Goal: Complete application form

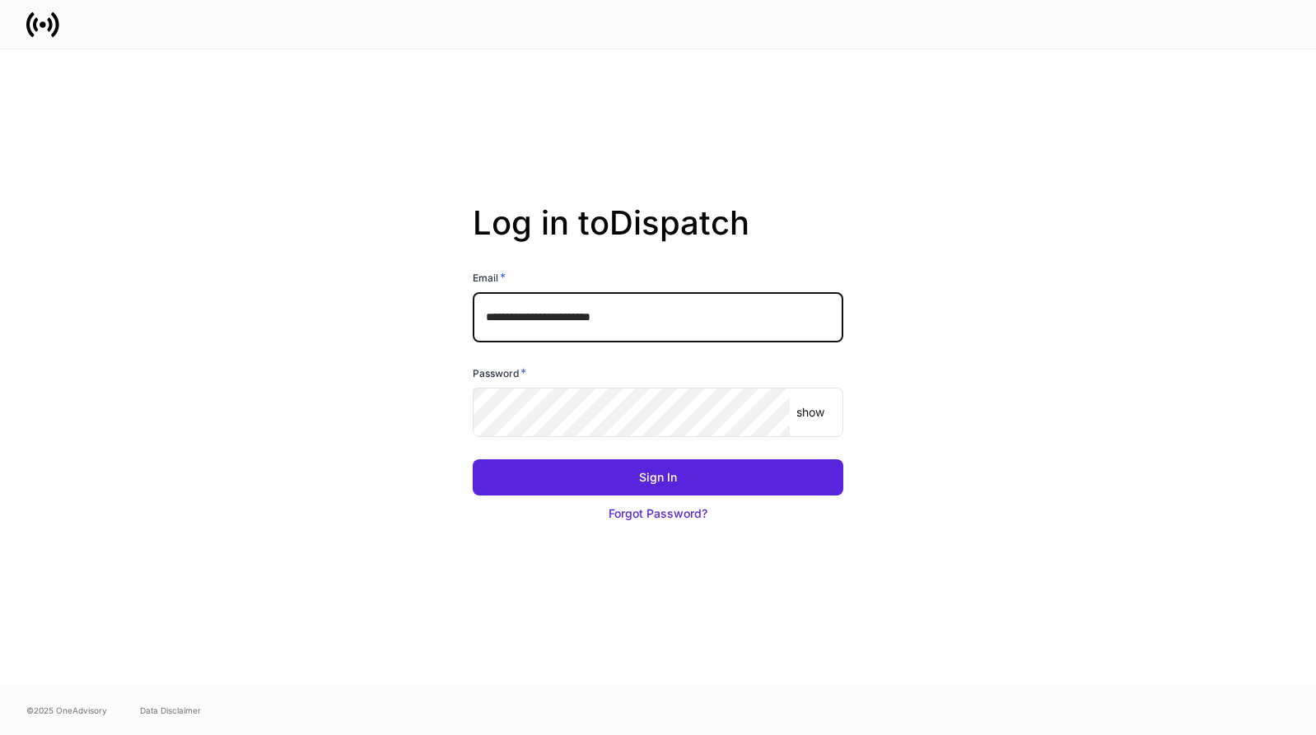
type input "**********"
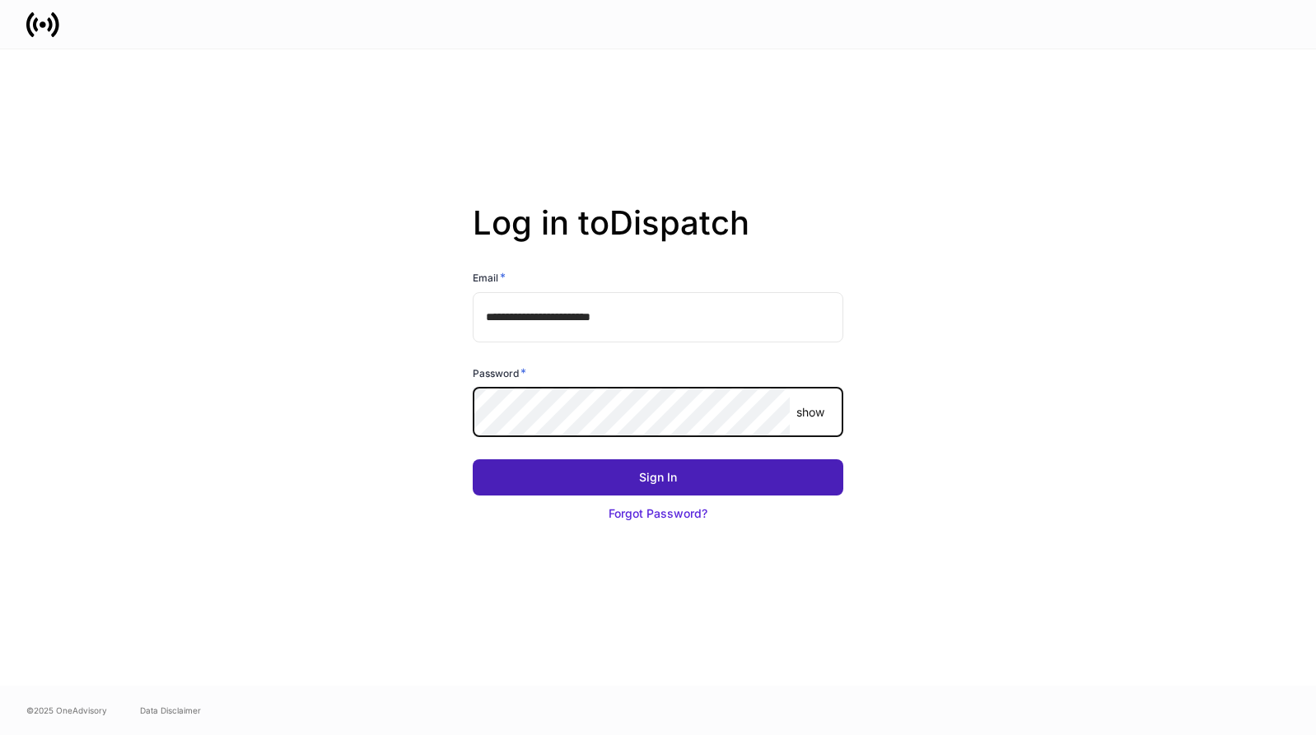
click at [556, 468] on button "Sign In" at bounding box center [658, 478] width 371 height 36
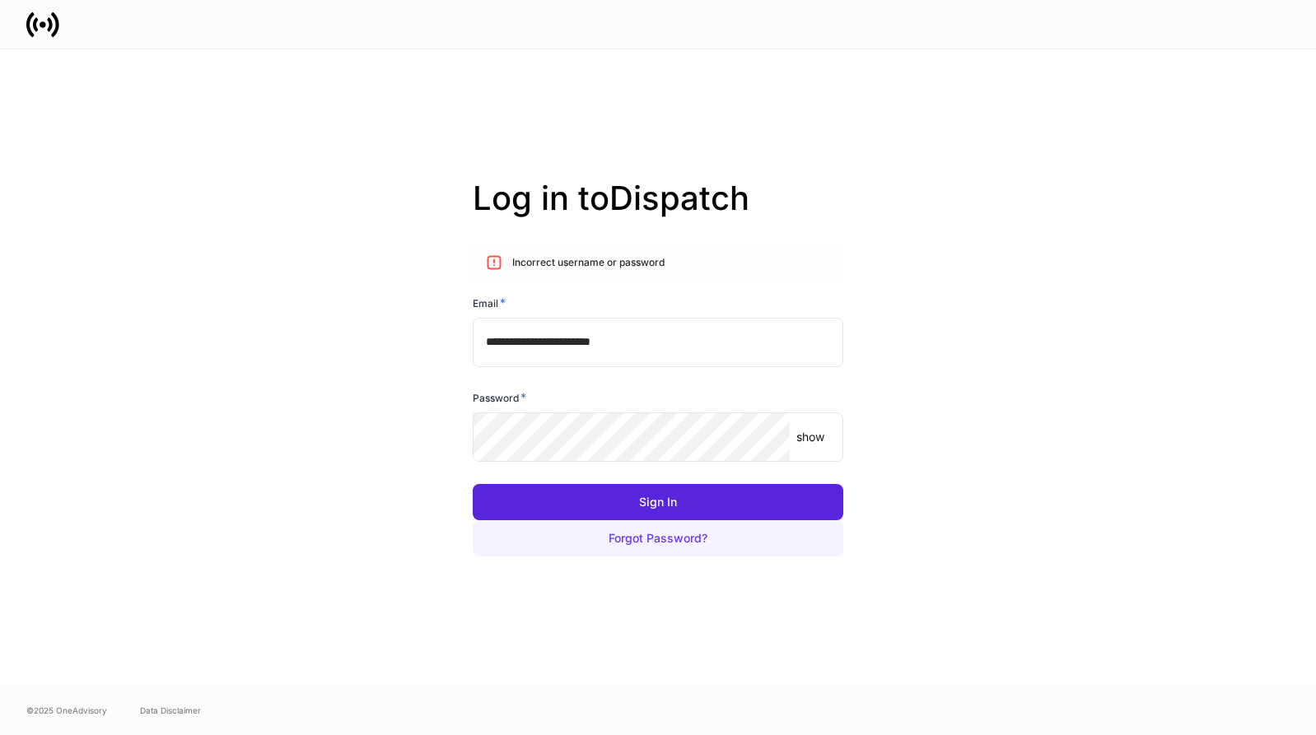
click at [630, 540] on div "Forgot Password?" at bounding box center [658, 538] width 99 height 16
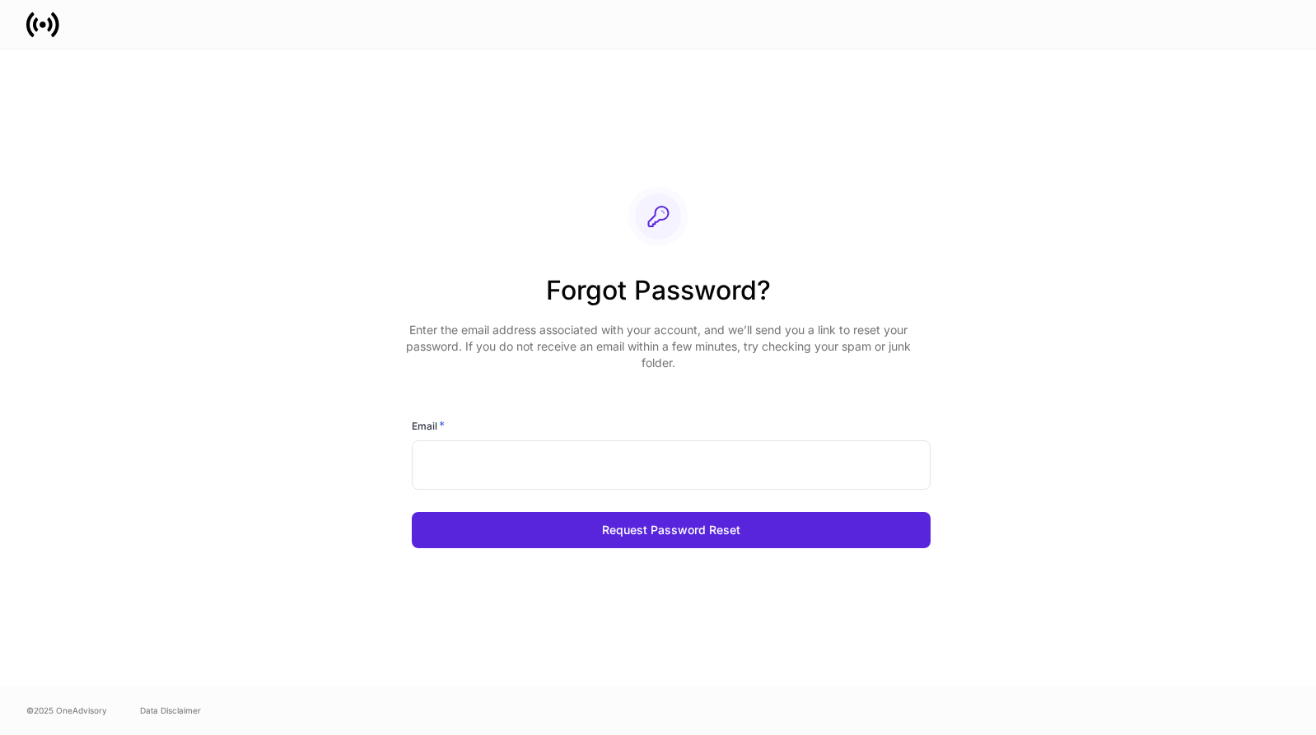
click at [592, 477] on input "text" at bounding box center [671, 465] width 519 height 49
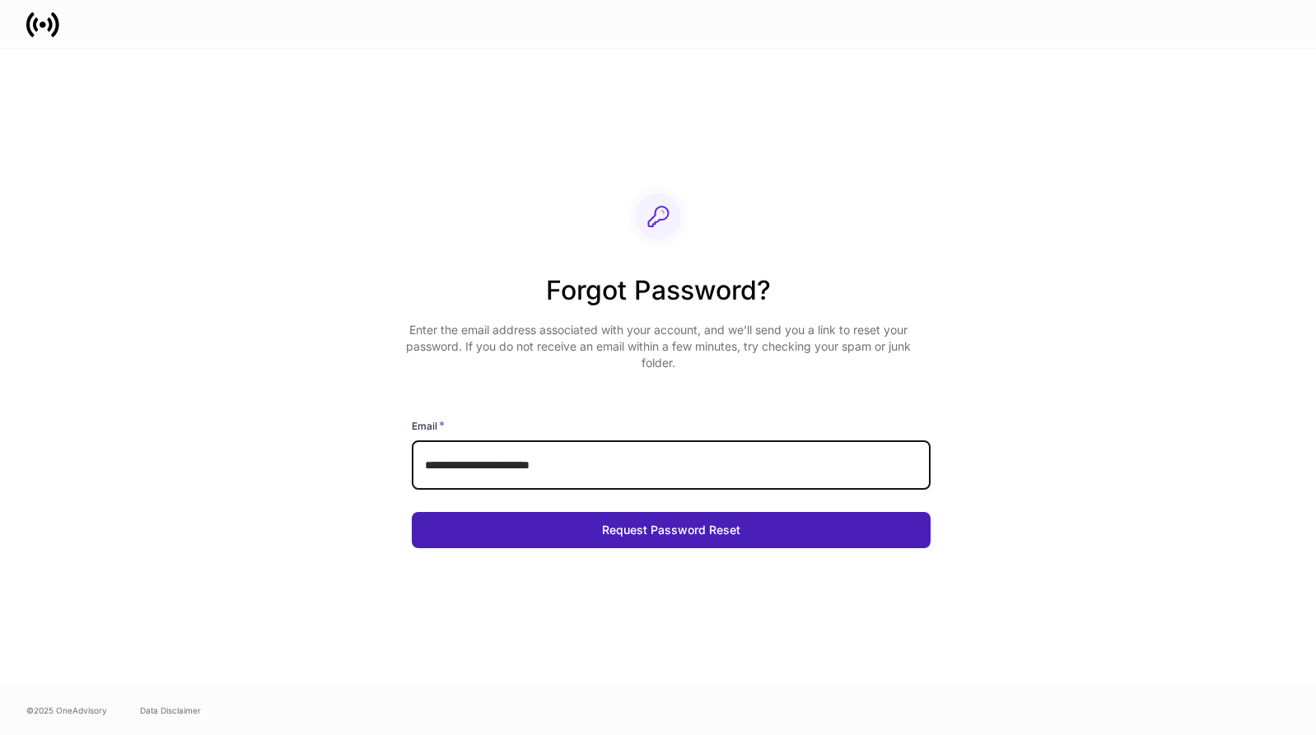
type input "**********"
click at [649, 539] on button "Request Password Reset" at bounding box center [671, 530] width 519 height 36
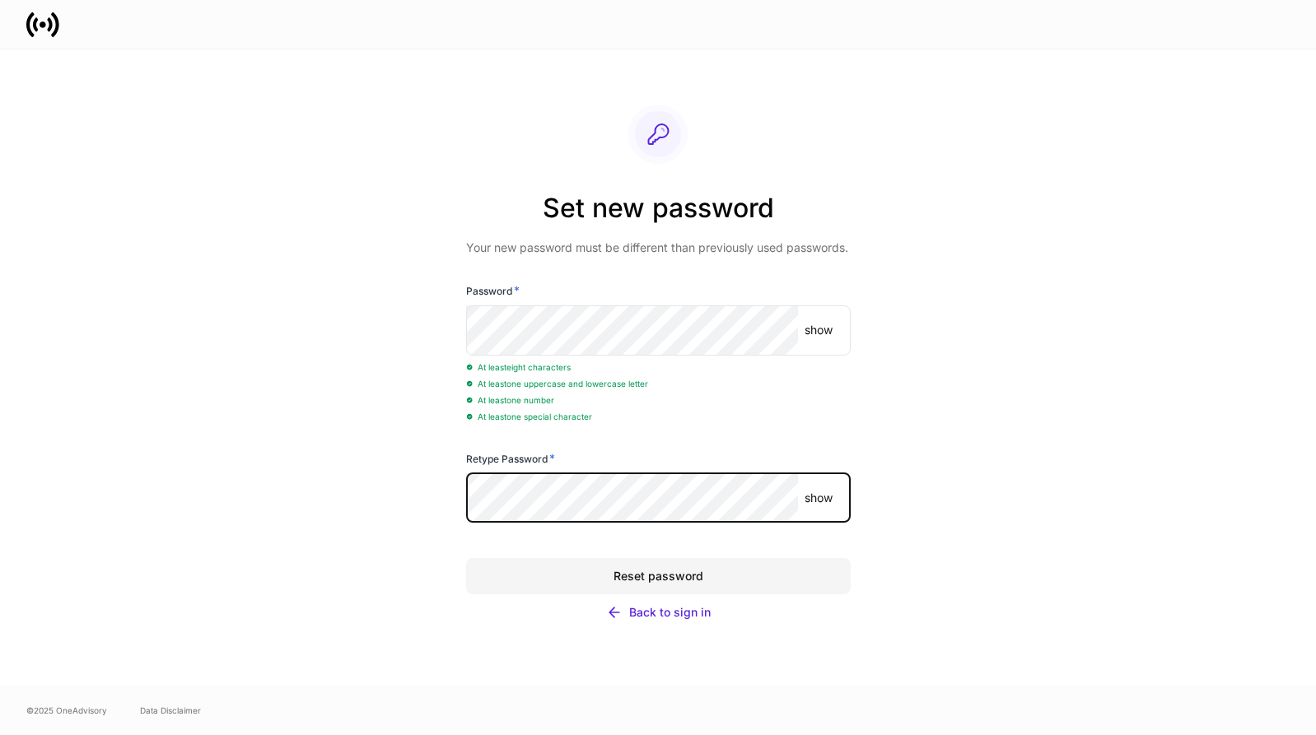
click at [654, 573] on div "Reset password" at bounding box center [659, 576] width 90 height 16
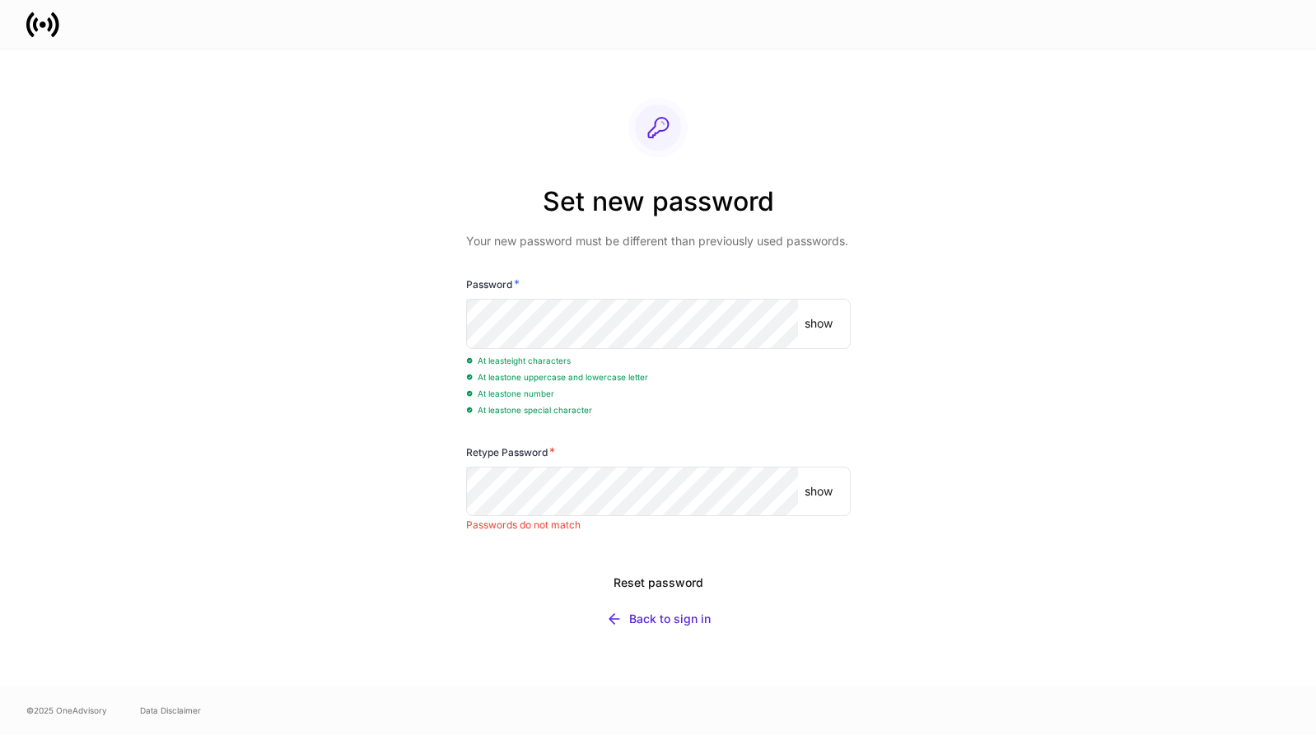
click at [818, 495] on p "show" at bounding box center [819, 491] width 28 height 16
click at [822, 319] on p "show" at bounding box center [818, 323] width 28 height 16
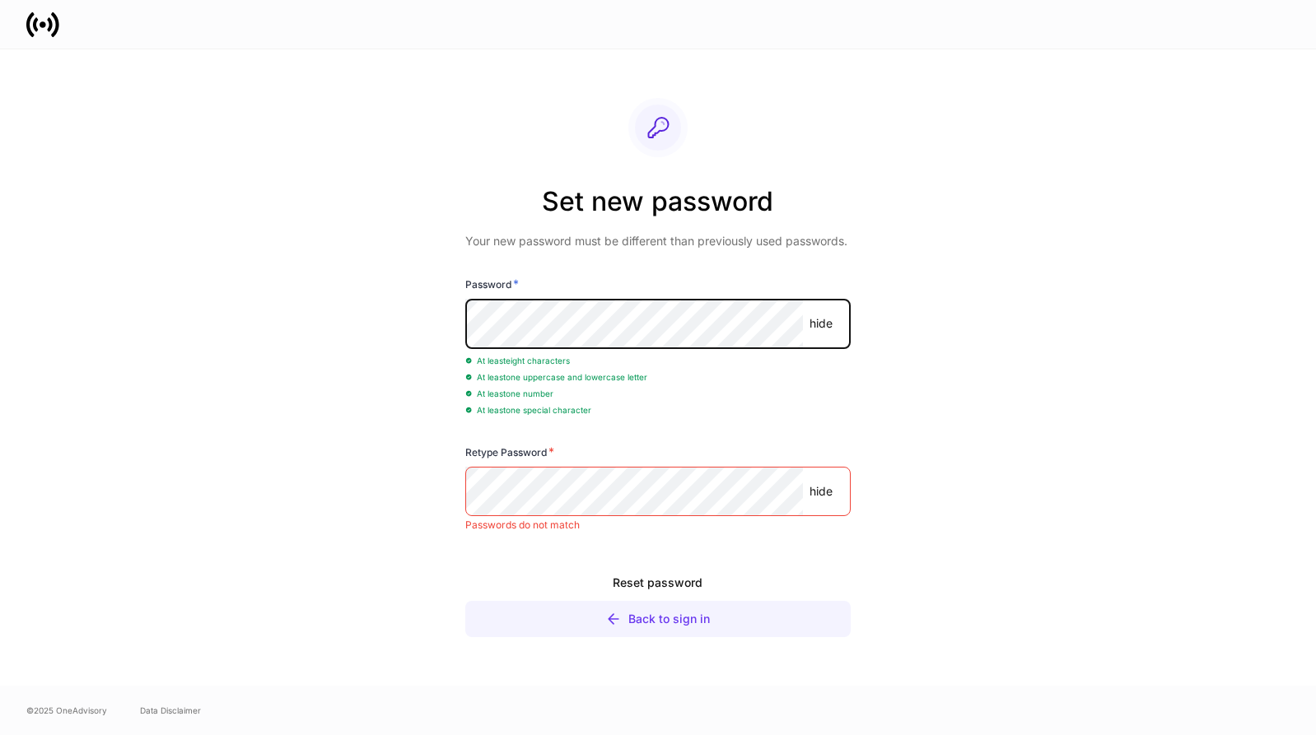
click at [526, 605] on button "Back to sign in" at bounding box center [657, 619] width 385 height 36
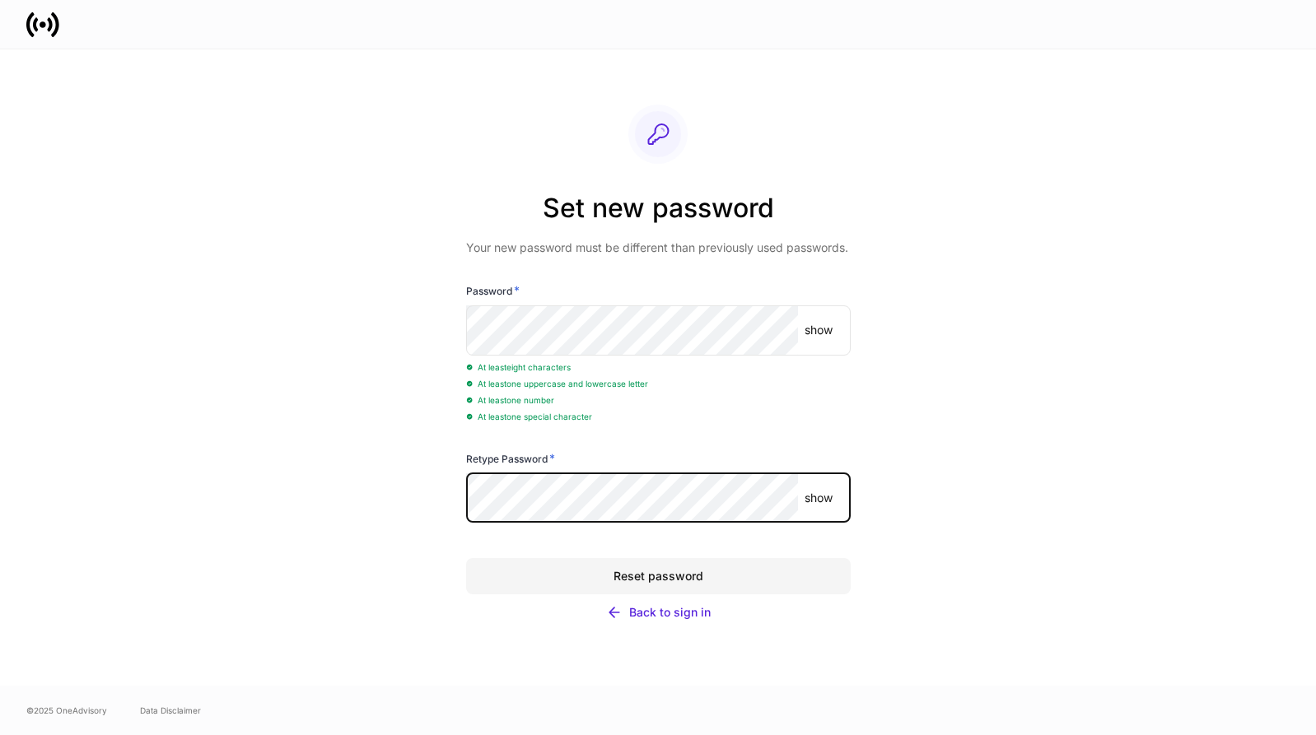
click at [635, 572] on div "Reset password" at bounding box center [659, 576] width 90 height 16
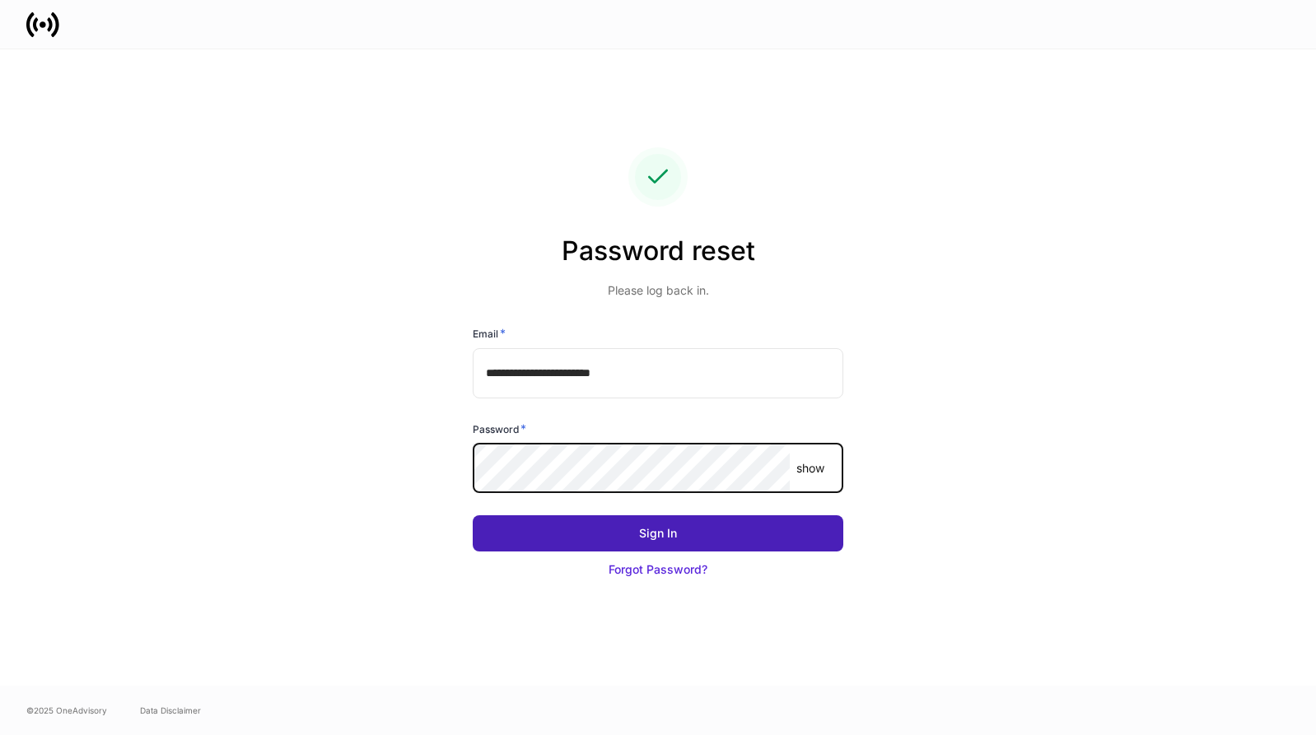
click at [600, 536] on button "Sign In" at bounding box center [658, 534] width 371 height 36
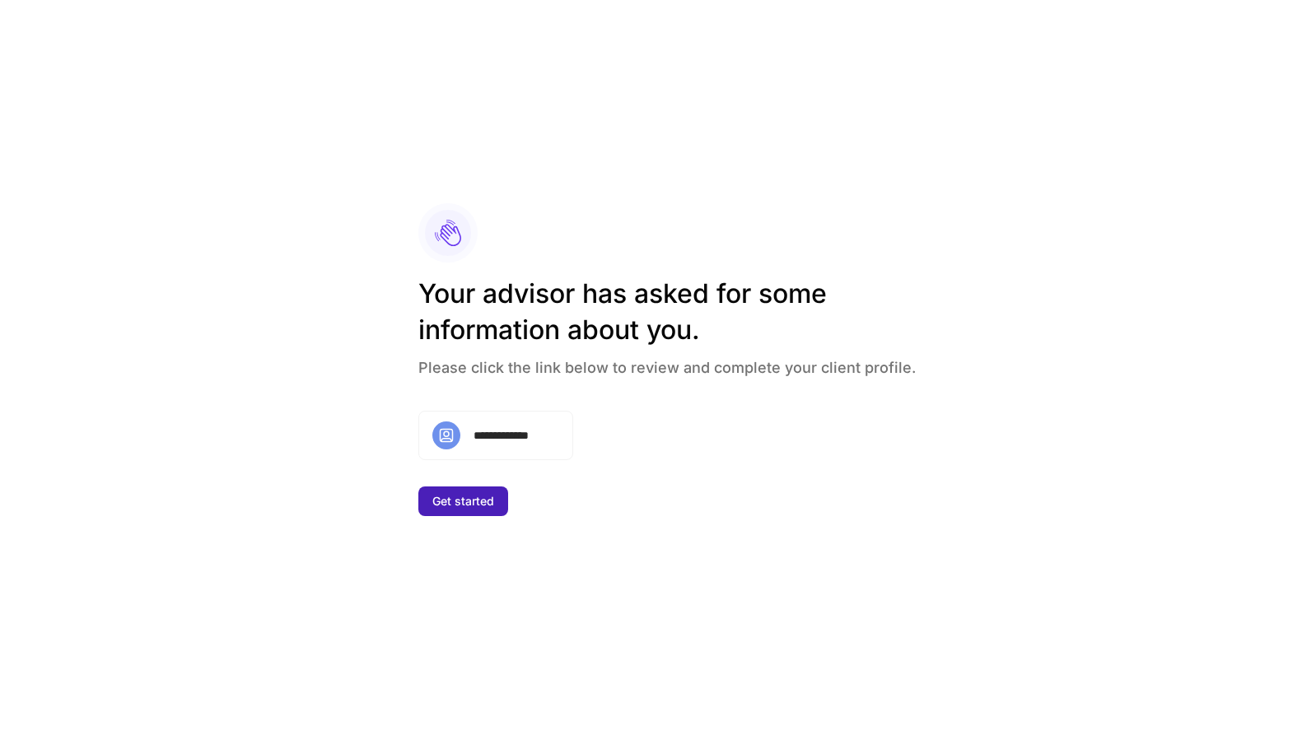
click at [474, 502] on div "Get started" at bounding box center [463, 501] width 62 height 16
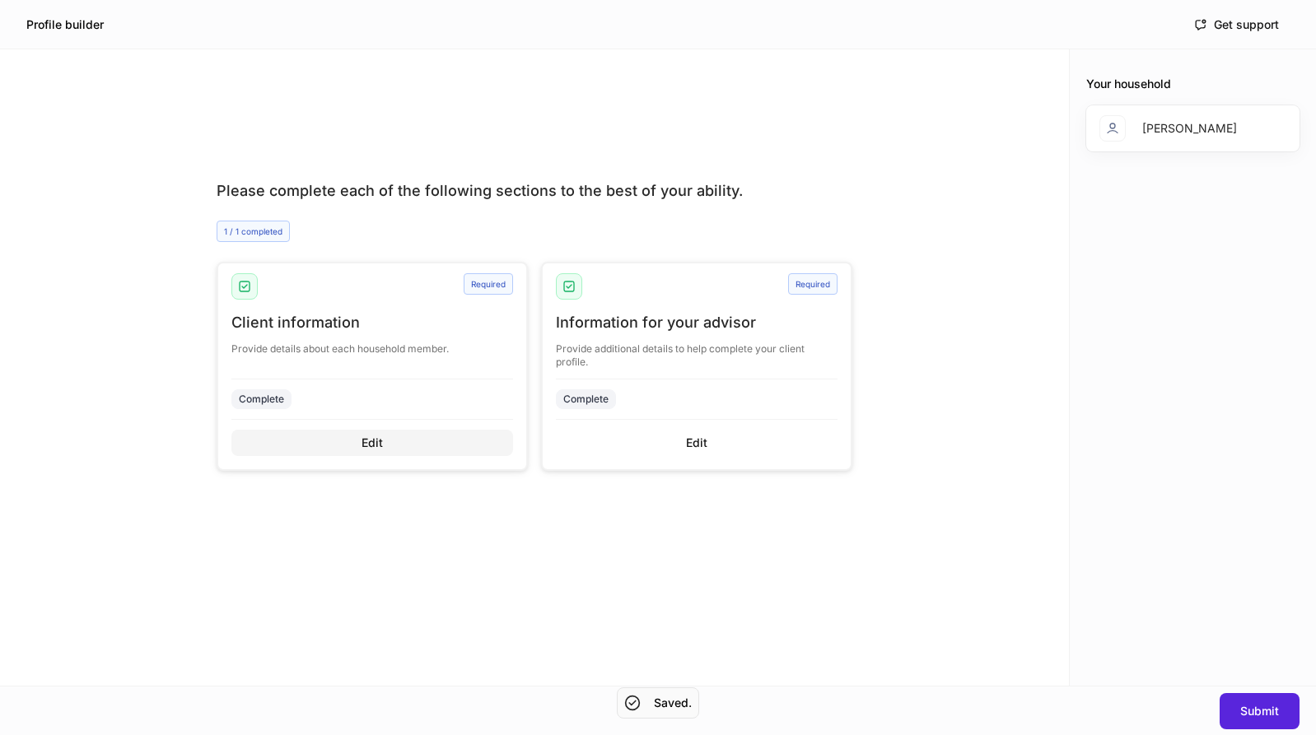
click at [449, 443] on button "Edit" at bounding box center [372, 443] width 282 height 26
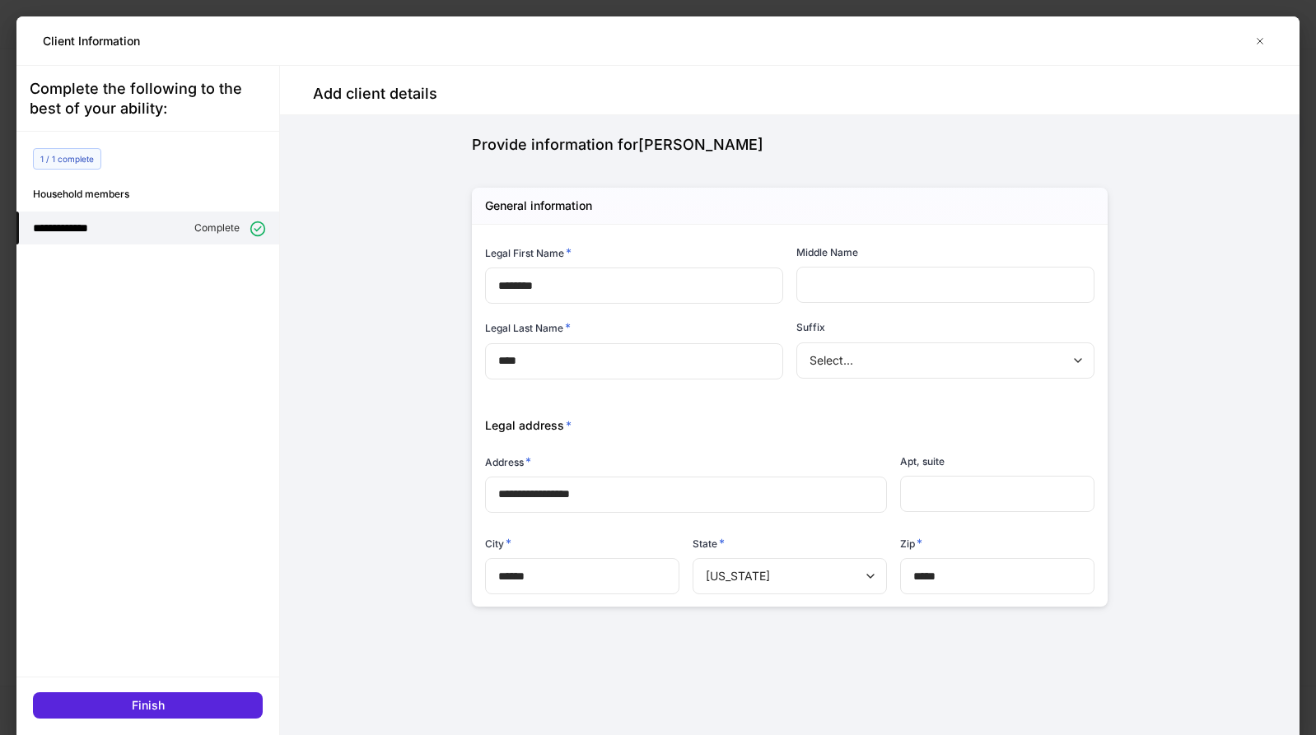
scroll to position [69, 0]
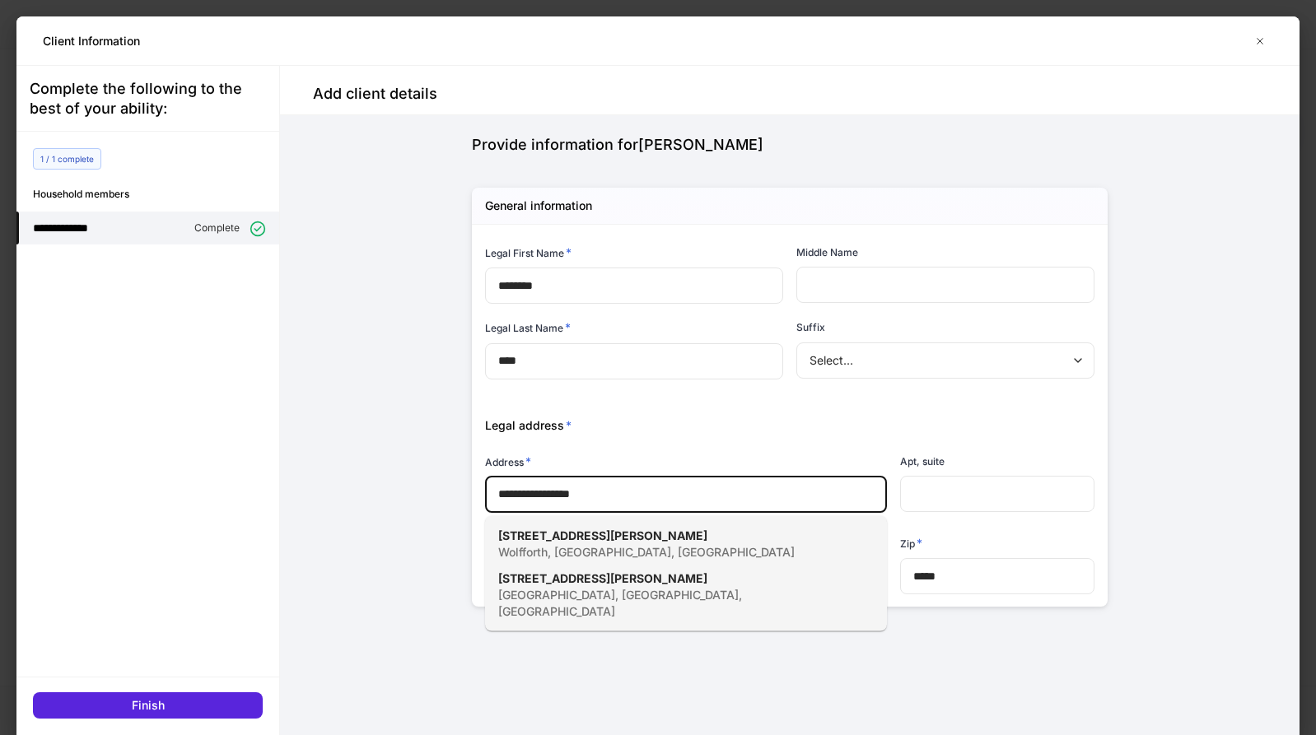
type input "**********"
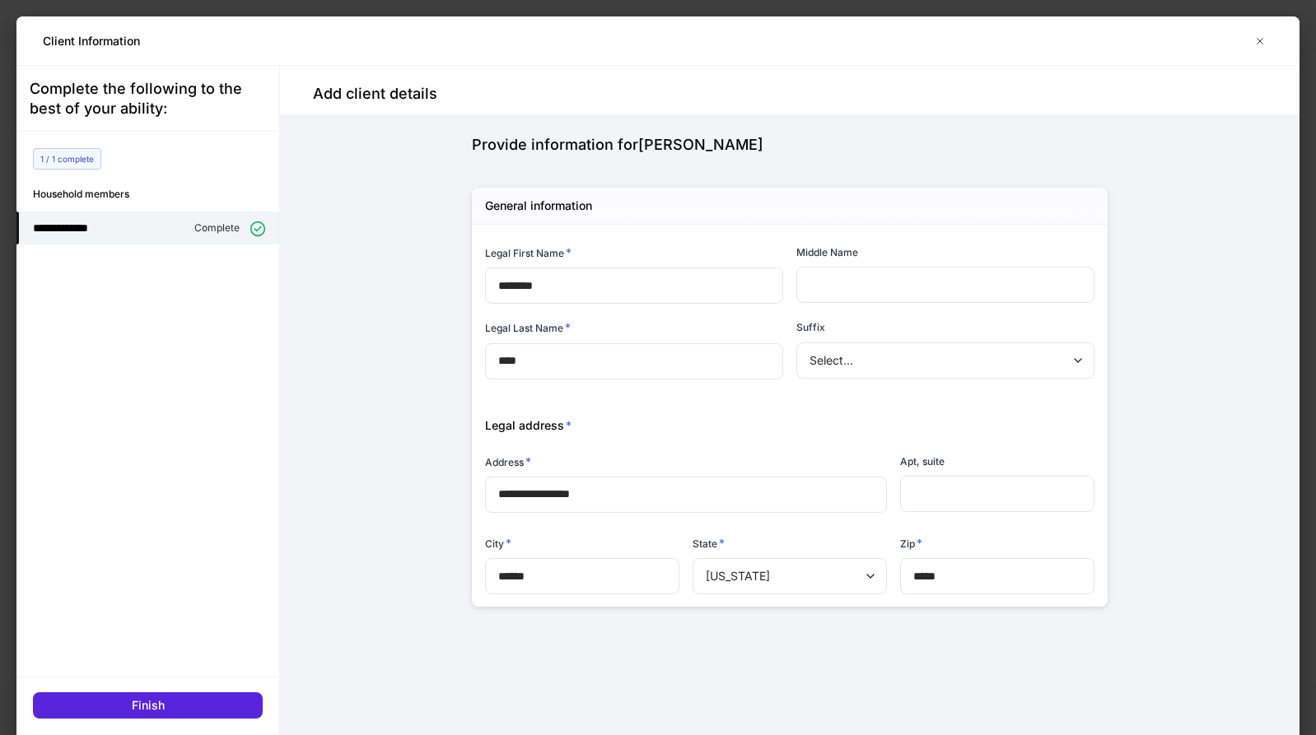
click at [444, 540] on div "**********" at bounding box center [789, 450] width 741 height 670
click at [198, 709] on button "Finish" at bounding box center [148, 706] width 230 height 26
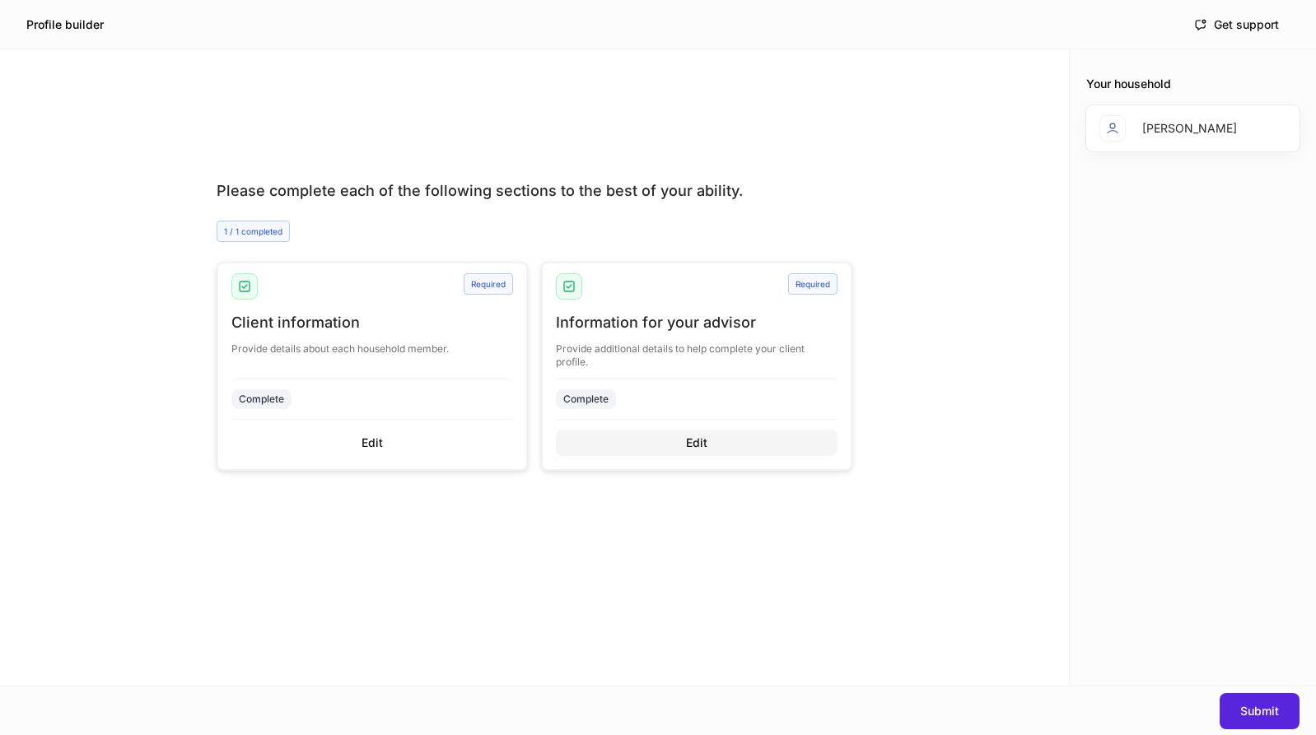
click at [699, 441] on div "Edit" at bounding box center [696, 443] width 21 height 16
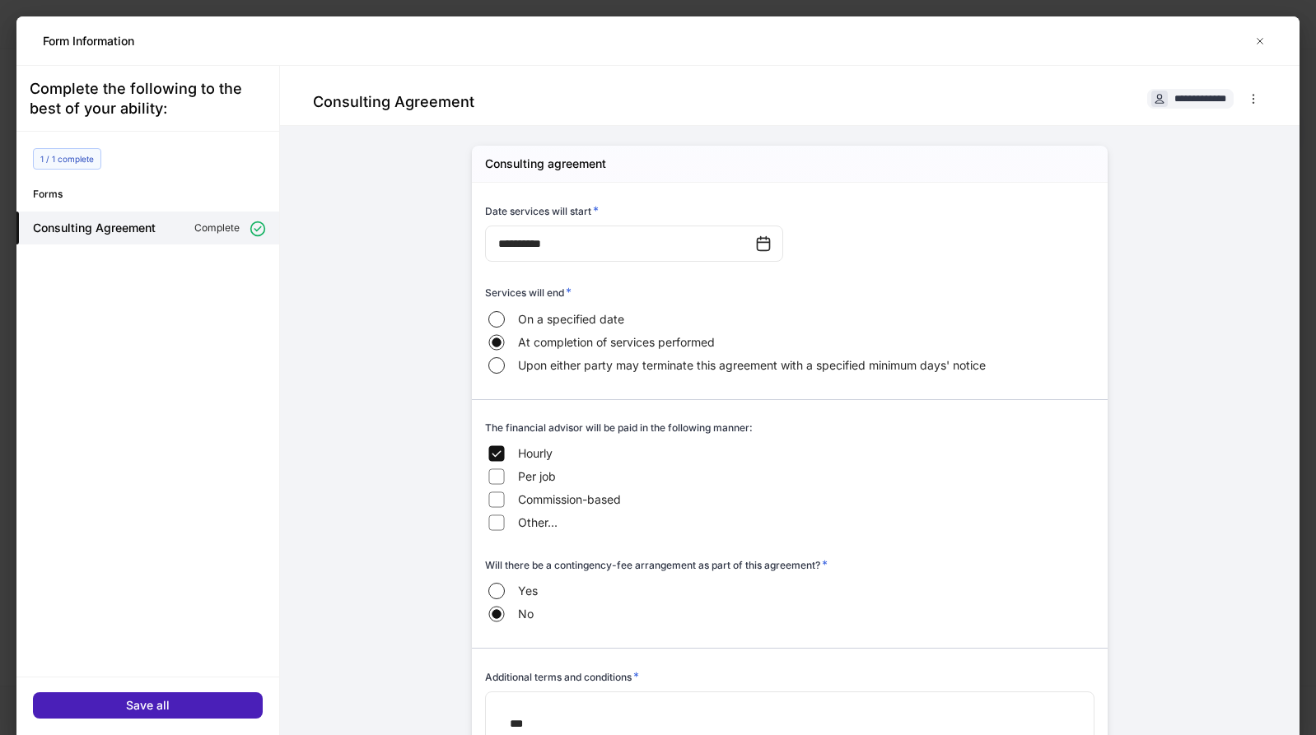
click at [203, 704] on button "Save all" at bounding box center [148, 706] width 230 height 26
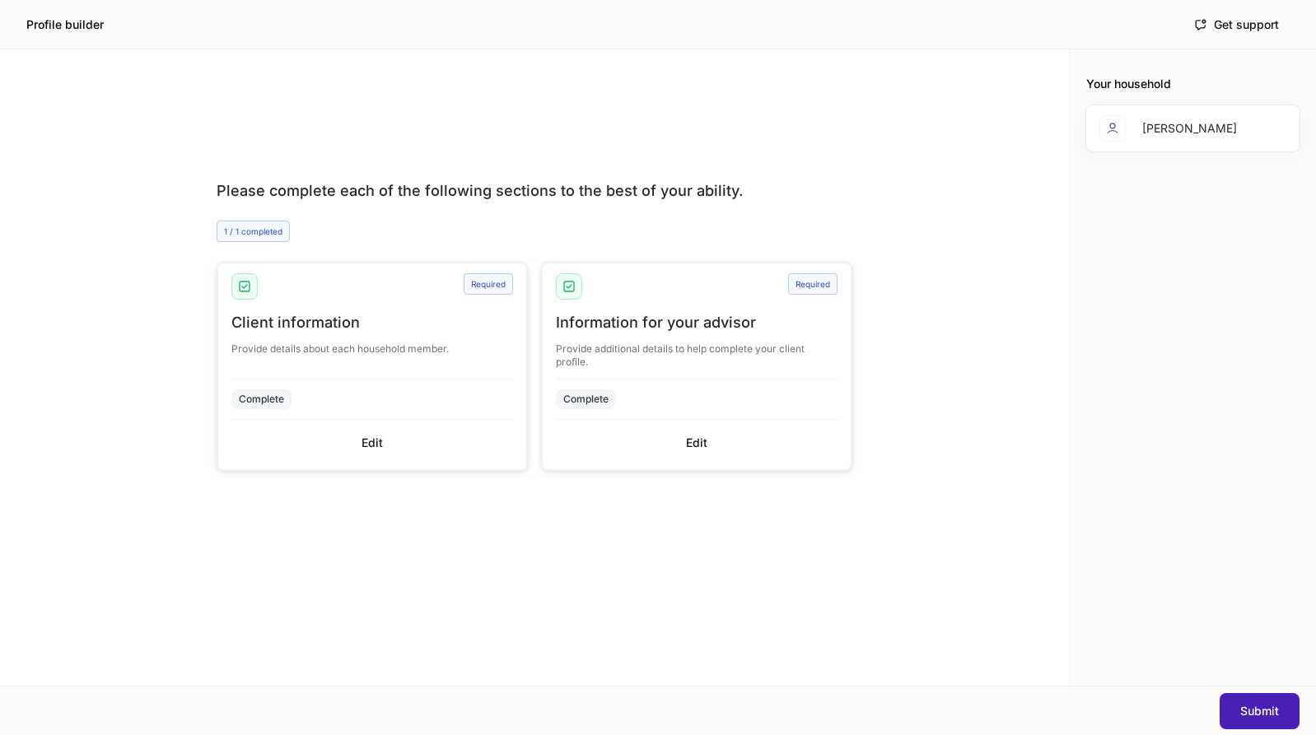
click at [1244, 707] on div "Submit" at bounding box center [1259, 711] width 39 height 16
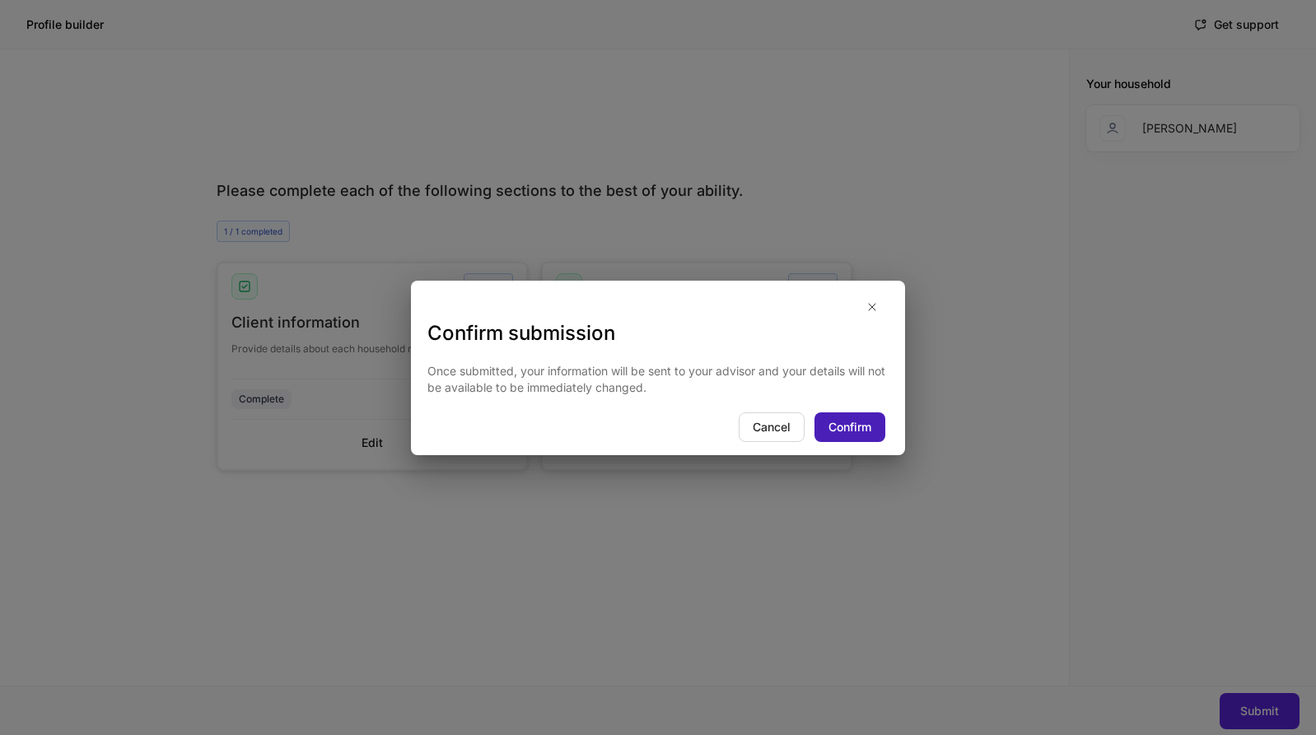
click at [864, 425] on div "Confirm" at bounding box center [850, 427] width 43 height 16
